Goal: Transaction & Acquisition: Purchase product/service

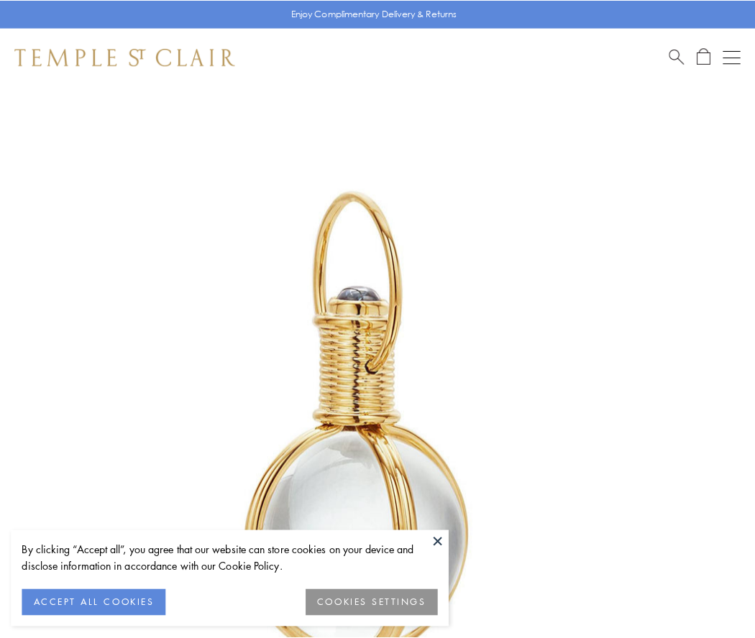
scroll to position [375, 0]
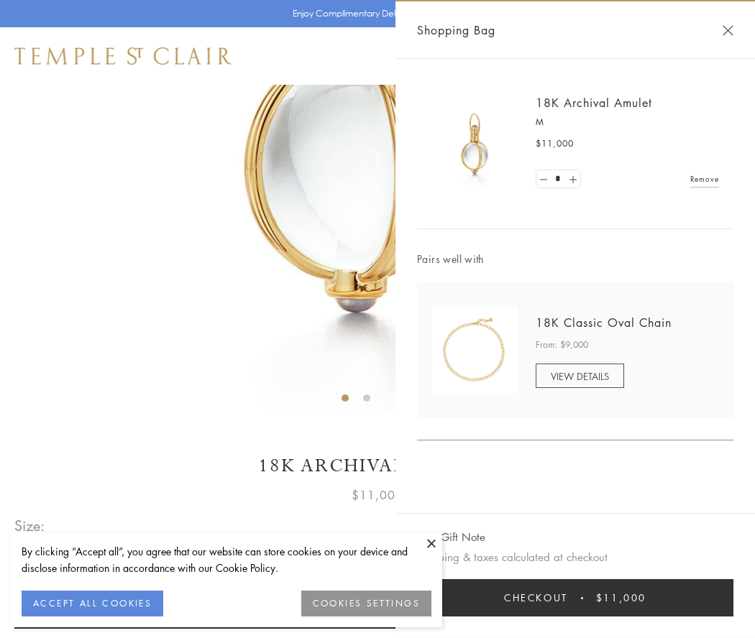
click at [575, 598] on button "Checkout $11,000" at bounding box center [575, 597] width 316 height 37
